Goal: Information Seeking & Learning: Learn about a topic

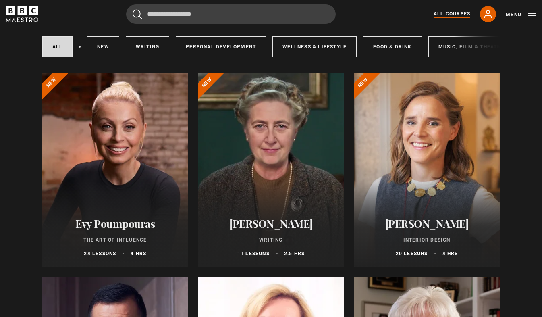
scroll to position [81, 0]
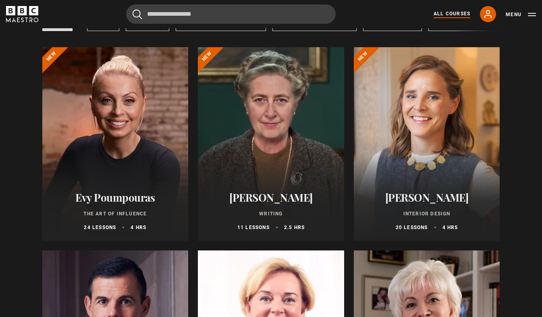
click at [137, 175] on div at bounding box center [115, 144] width 146 height 194
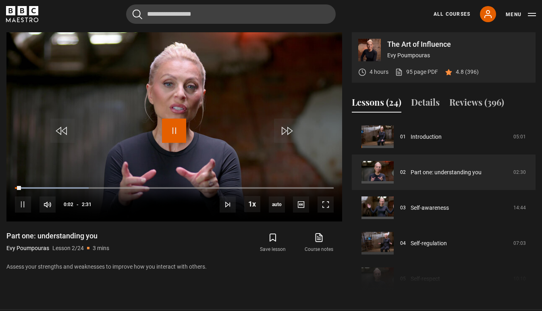
click at [174, 133] on span "Video Player" at bounding box center [174, 131] width 24 height 24
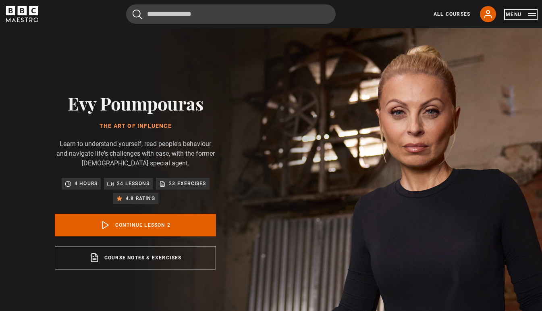
click at [527, 17] on button "Menu" at bounding box center [521, 14] width 30 height 8
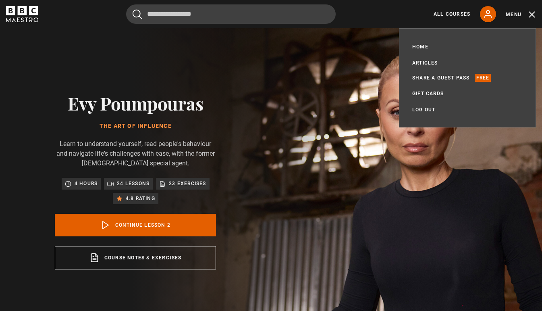
click at [434, 62] on link "Articles" at bounding box center [426, 63] width 26 height 8
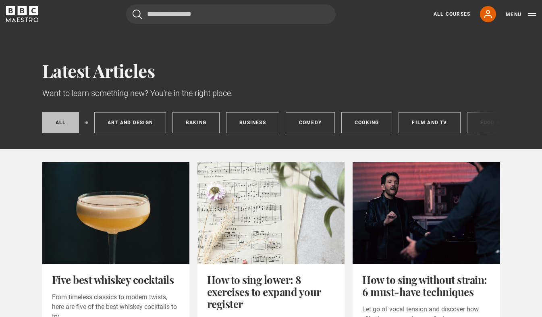
click at [490, 122] on div "All posts Art and Design Baking Business Comedy Cooking Film and TV Food and Dr…" at bounding box center [271, 122] width 458 height 21
click at [490, 123] on div "All posts Art and Design Baking Business Comedy Cooking Film and TV Food and Dr…" at bounding box center [271, 122] width 458 height 21
click at [478, 123] on div "All posts Art and Design Baking Business Comedy Cooking Film and TV Food and Dr…" at bounding box center [271, 122] width 458 height 21
click at [478, 126] on div "All posts Art and Design Baking Business Comedy Cooking Film and TV Food and Dr…" at bounding box center [271, 122] width 458 height 21
click at [450, 124] on link "Film and TV" at bounding box center [430, 122] width 62 height 21
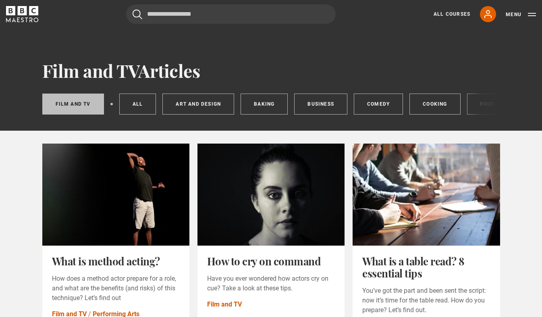
click at [486, 110] on div "Film and TV All Art and Design Baking Business Comedy Cooking Food and Drink Li…" at bounding box center [271, 104] width 458 height 21
click at [484, 109] on div "Film and TV All Art and Design Baking Business Comedy Cooking Food and Drink Li…" at bounding box center [271, 104] width 458 height 21
click at [480, 108] on div "Film and TV All Art and Design Baking Business Comedy Cooking Food and Drink Li…" at bounding box center [271, 104] width 458 height 21
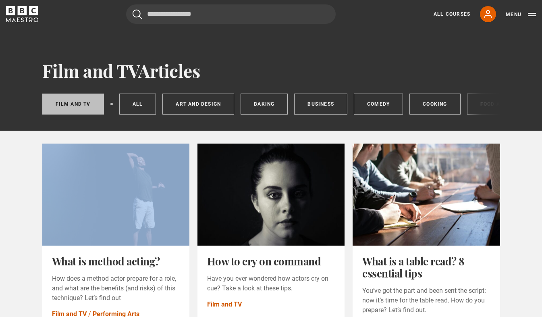
click at [480, 108] on div "Film and TV All Art and Design Baking Business Comedy Cooking Food and Drink Li…" at bounding box center [271, 104] width 458 height 21
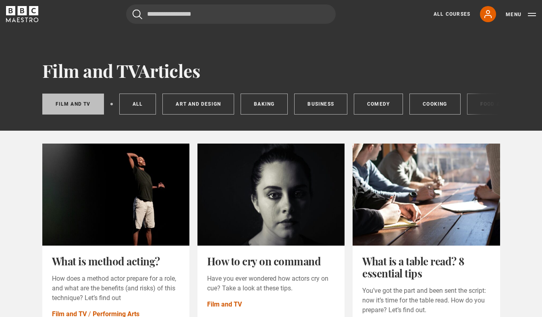
click at [494, 106] on div "Film and TV All Art and Design Baking Business Comedy Cooking Food and Drink Li…" at bounding box center [271, 104] width 458 height 21
click at [500, 105] on div "Film and TV Articles Film and TV All Art and Design Baking Business Comedy Cook…" at bounding box center [271, 88] width 519 height 57
click at [488, 106] on div "Film and TV All Art and Design Baking Business Comedy Cooking Food and Drink Li…" at bounding box center [271, 104] width 458 height 21
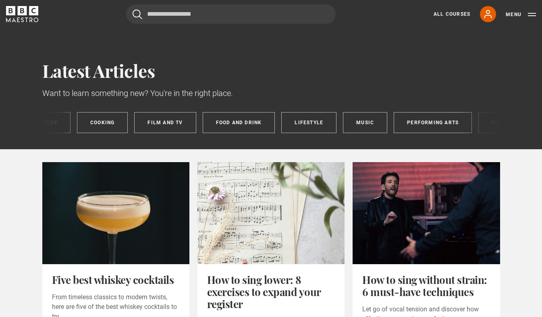
scroll to position [0, 265]
click at [449, 16] on link "All Courses" at bounding box center [452, 13] width 37 height 7
click at [458, 18] on link "All Courses" at bounding box center [452, 13] width 37 height 7
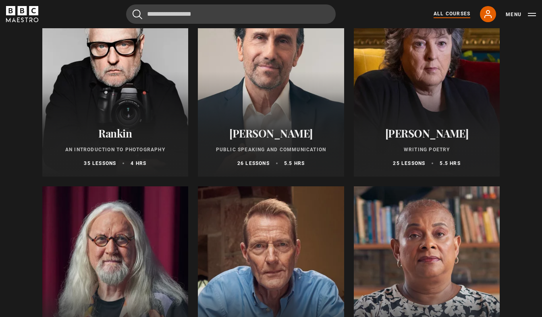
scroll to position [1777, 0]
